Goal: Transaction & Acquisition: Purchase product/service

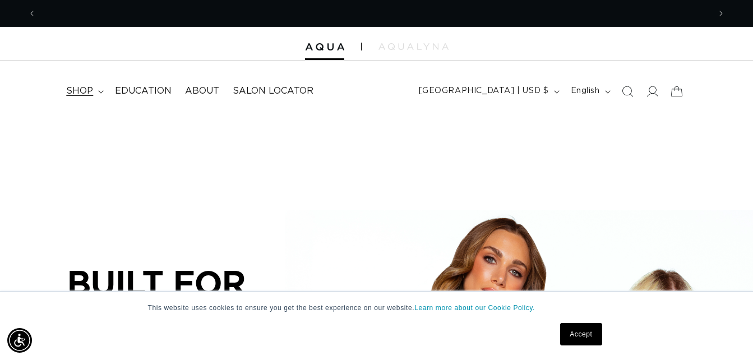
click at [85, 90] on span "shop" at bounding box center [79, 91] width 27 height 12
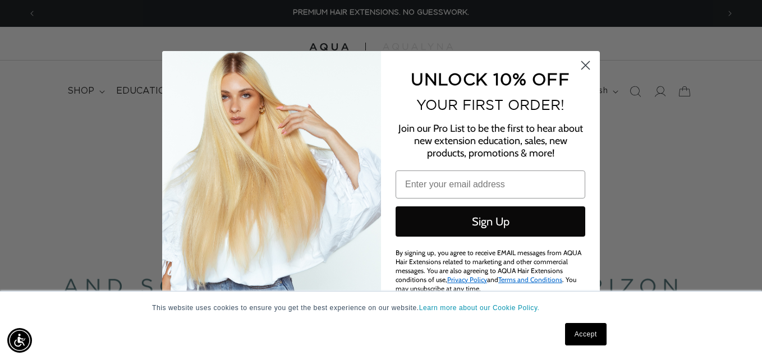
click at [591, 62] on circle "Close dialog" at bounding box center [585, 65] width 19 height 19
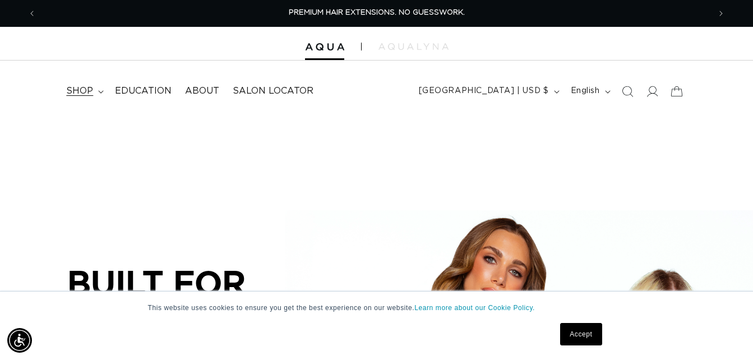
click at [100, 90] on icon at bounding box center [101, 91] width 6 height 3
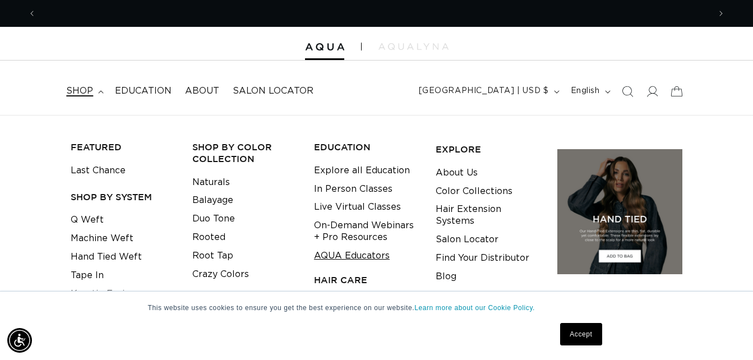
scroll to position [0, 1347]
click at [348, 278] on h3 "HAIR CARE" at bounding box center [366, 280] width 104 height 12
click at [349, 287] on div "EDUCATION Explore all Education In Person Classes Live Virtual Classes On-Deman…" at bounding box center [366, 264] width 113 height 265
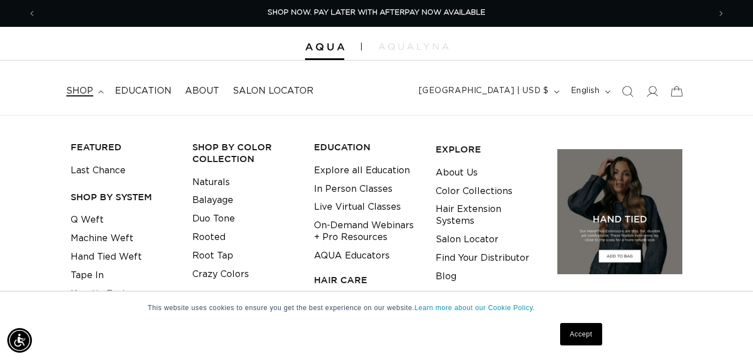
click at [362, 280] on h3 "HAIR CARE" at bounding box center [366, 280] width 104 height 12
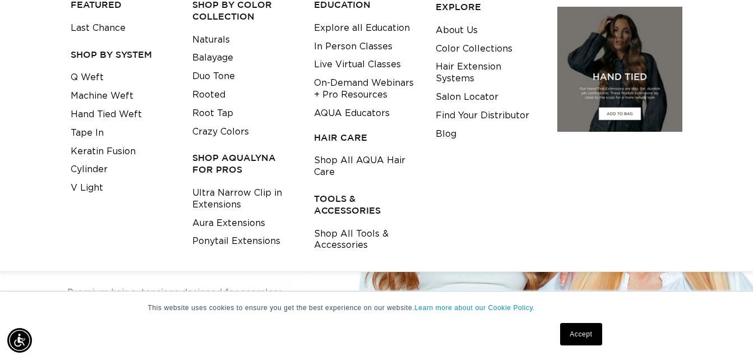
scroll to position [0, 1347]
click at [351, 163] on link "Shop All AQUA Hair Care" at bounding box center [366, 166] width 104 height 30
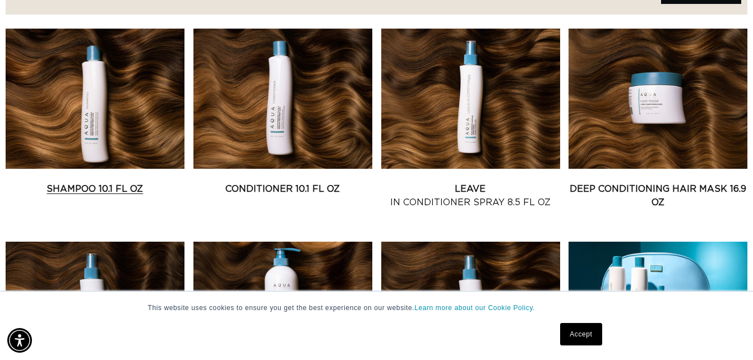
click at [140, 182] on link "Shampoo 10.1 fl oz" at bounding box center [95, 188] width 179 height 13
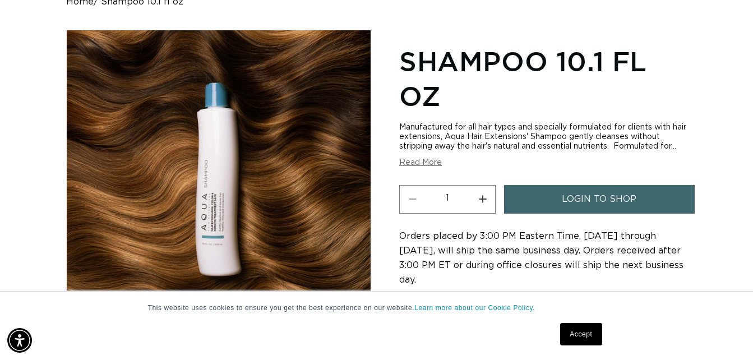
scroll to position [0, 674]
